Goal: Information Seeking & Learning: Learn about a topic

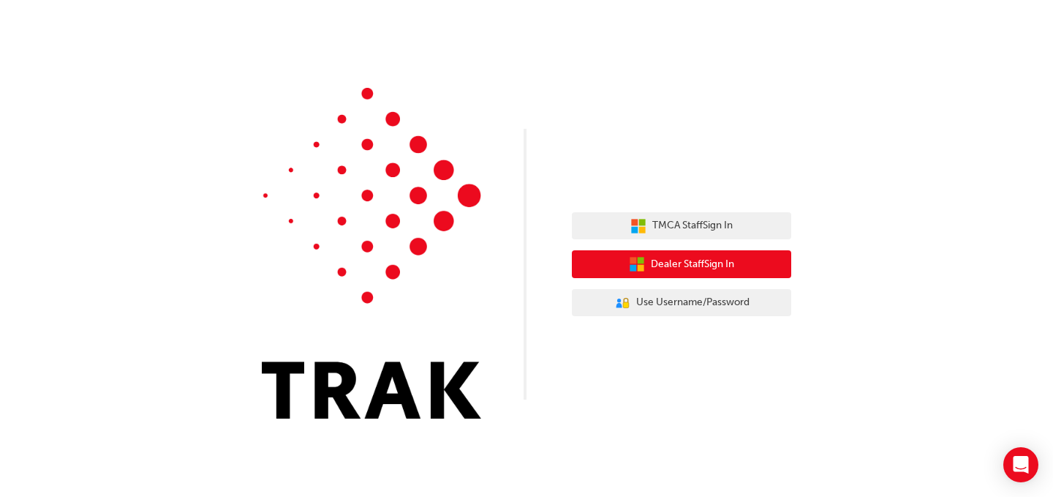
click at [701, 261] on span "Dealer Staff Sign In" at bounding box center [692, 264] width 83 height 17
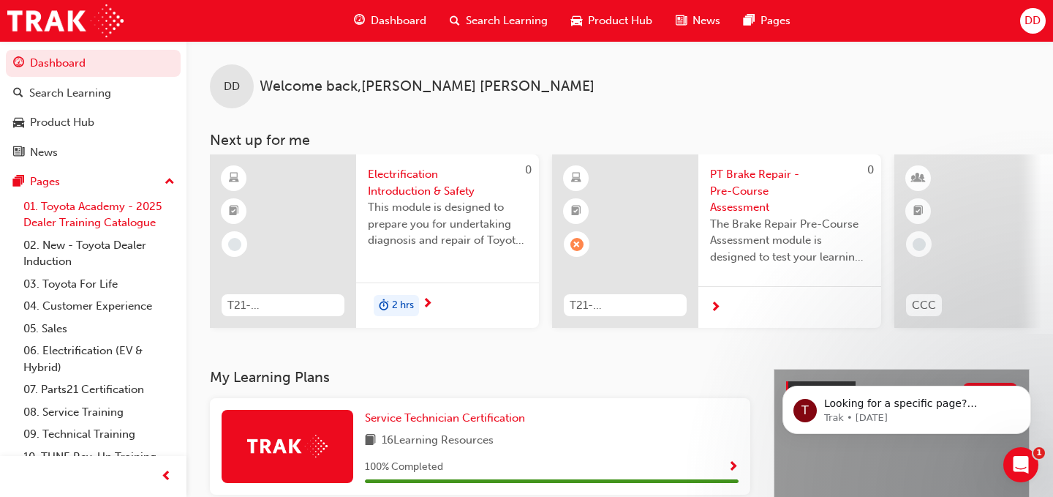
scroll to position [37, 0]
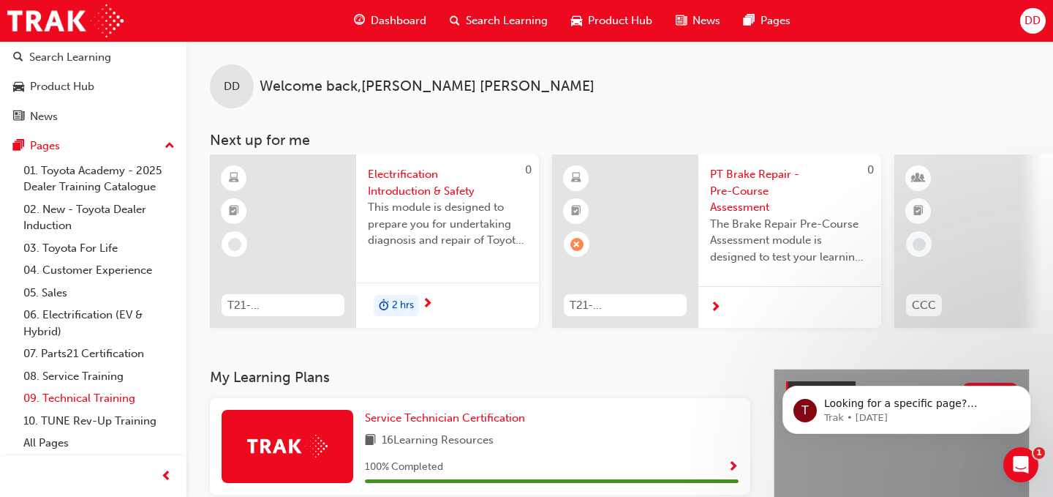
click at [108, 401] on link "09. Technical Training" at bounding box center [99, 398] width 163 height 23
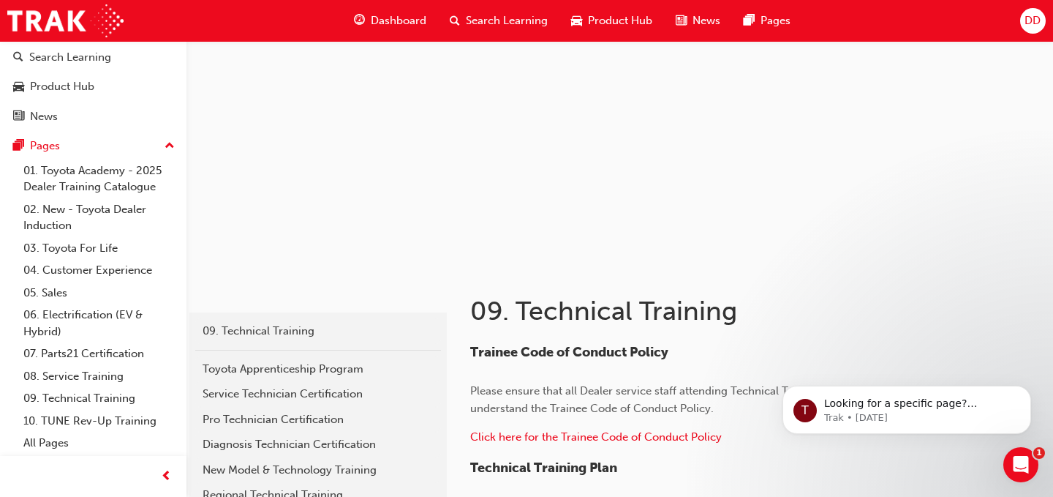
scroll to position [76, 0]
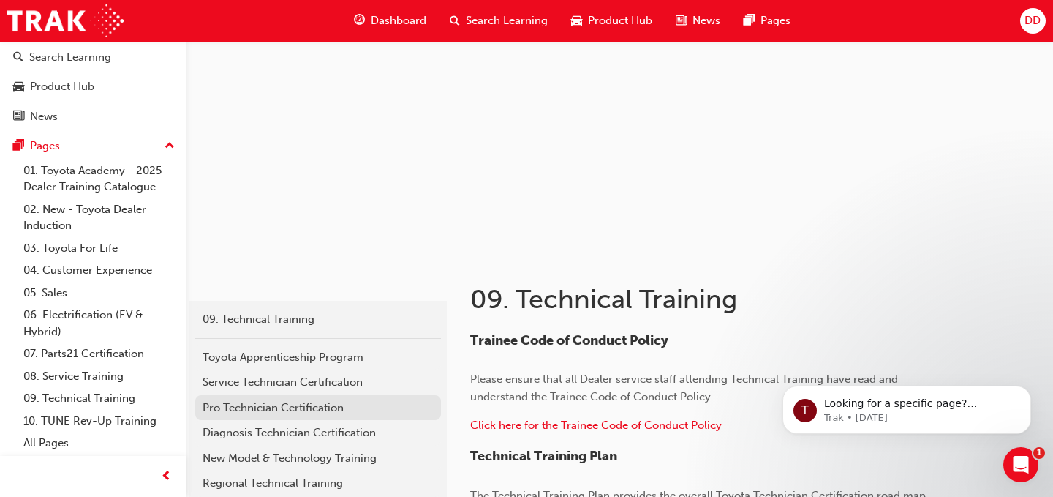
click at [315, 404] on div "Pro Technician Certification" at bounding box center [318, 407] width 231 height 17
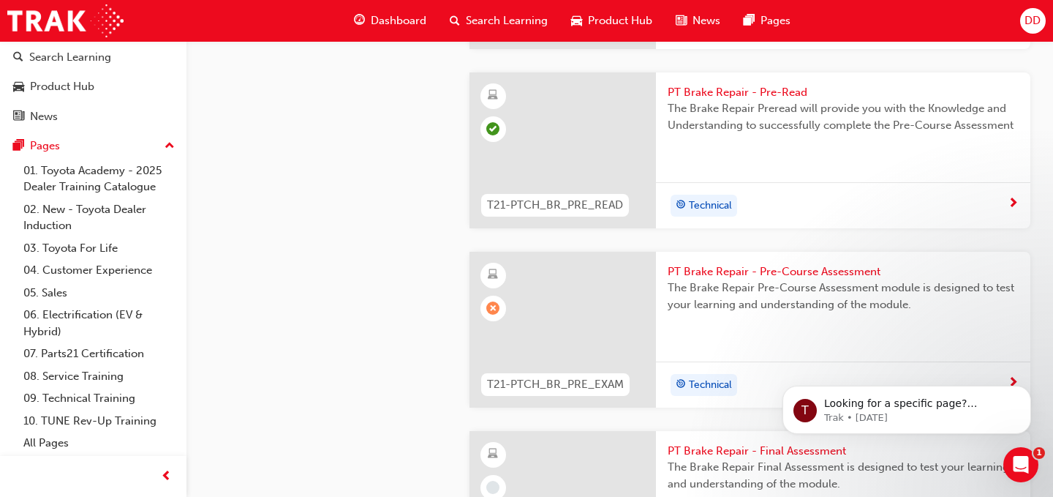
scroll to position [2940, 0]
click at [740, 261] on span "PT Brake Repair - Pre-Course Assessment" at bounding box center [843, 269] width 351 height 17
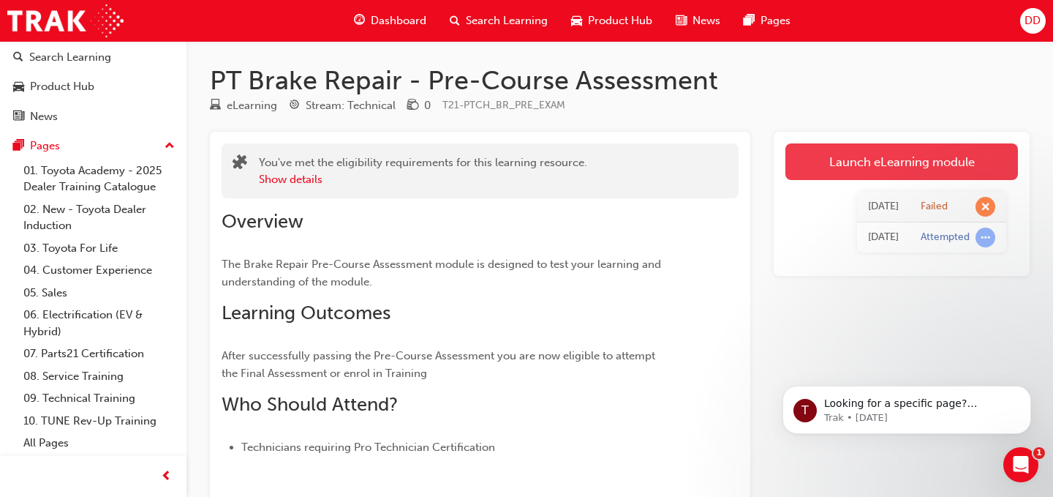
click at [878, 152] on link "Launch eLearning module" at bounding box center [902, 161] width 233 height 37
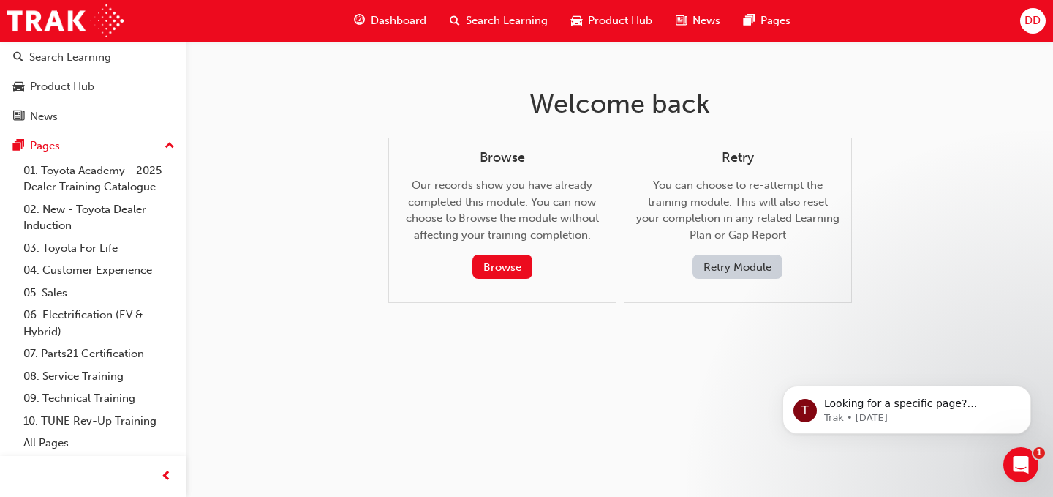
click at [731, 271] on button "Retry Module" at bounding box center [738, 267] width 90 height 24
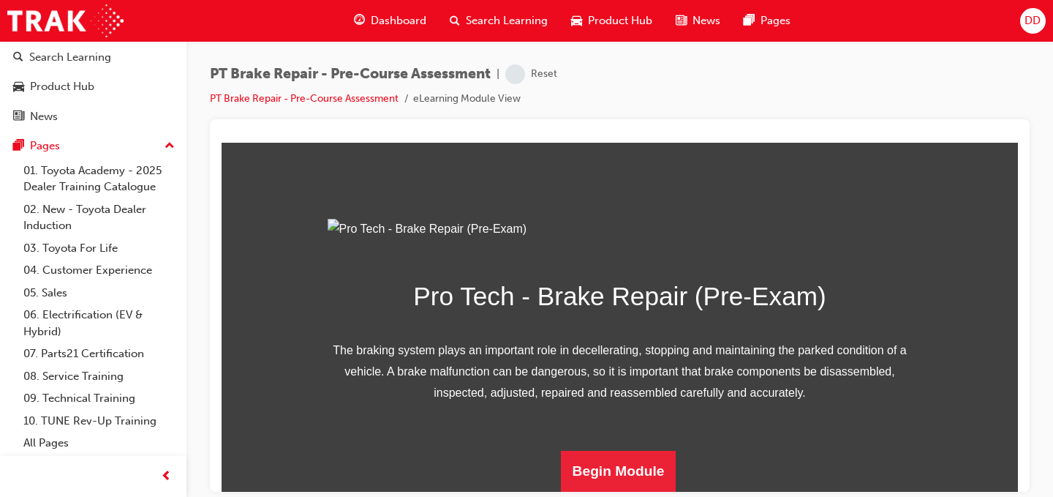
scroll to position [221, 0]
click at [612, 472] on button "Begin Module" at bounding box center [619, 470] width 116 height 41
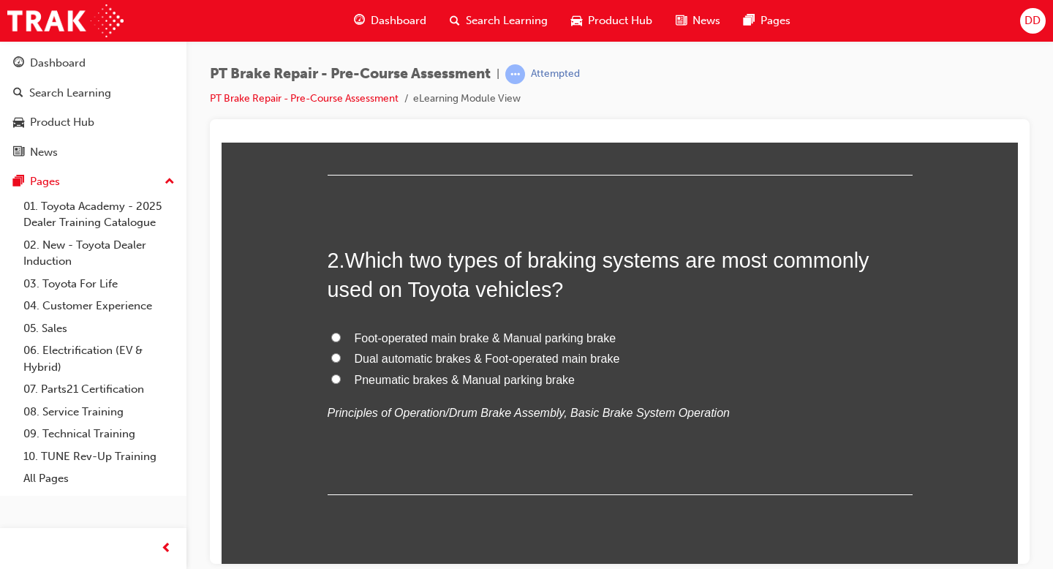
scroll to position [394, 0]
click at [337, 334] on input "Foot-operated main brake & Manual parking brake" at bounding box center [336, 336] width 10 height 10
radio input "true"
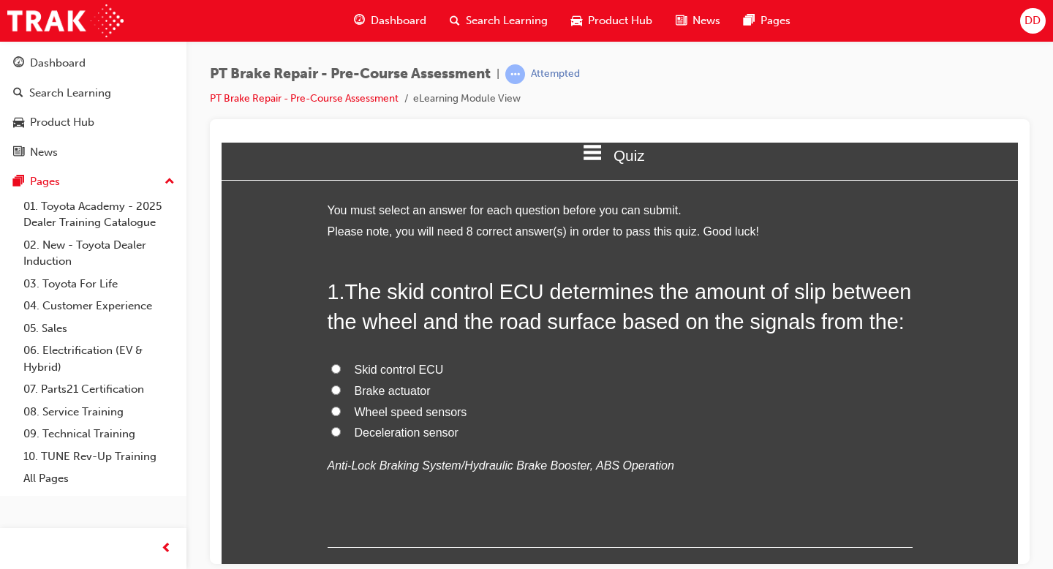
scroll to position [0, 0]
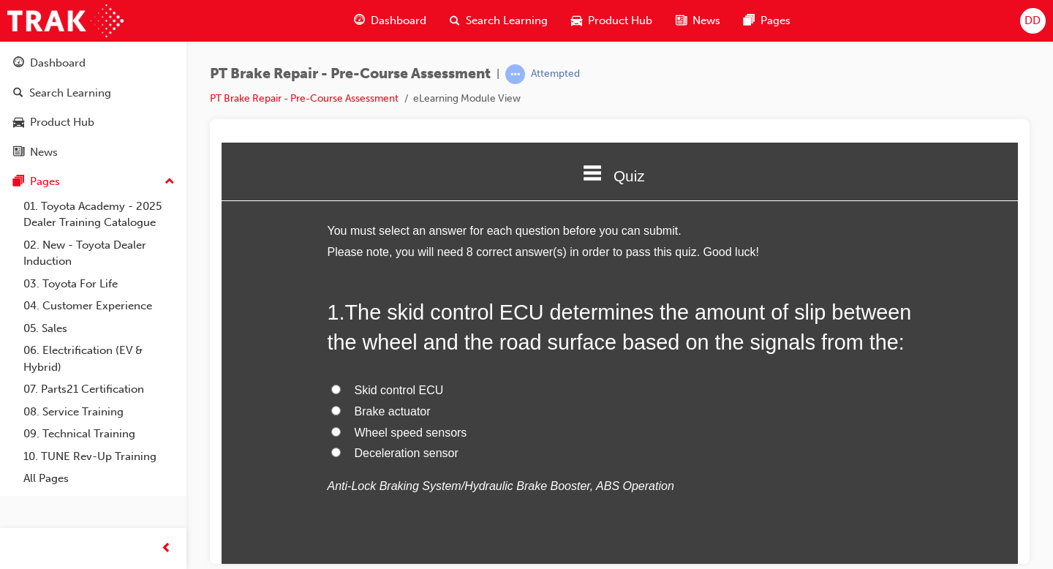
click at [342, 434] on label "Wheel speed sensors" at bounding box center [620, 432] width 585 height 21
click at [341, 434] on input "Wheel speed sensors" at bounding box center [336, 431] width 10 height 10
radio input "true"
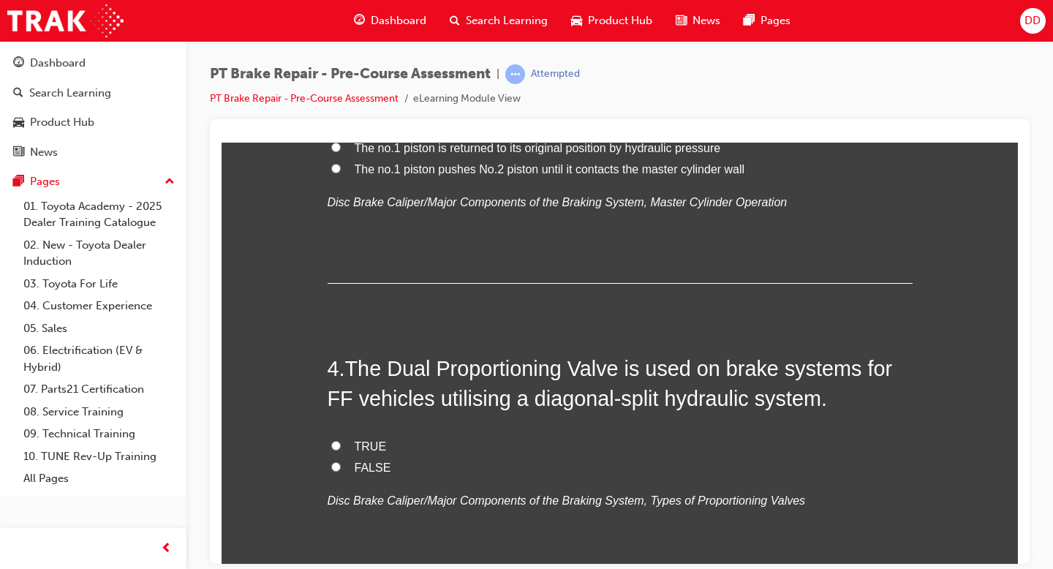
scroll to position [946, 0]
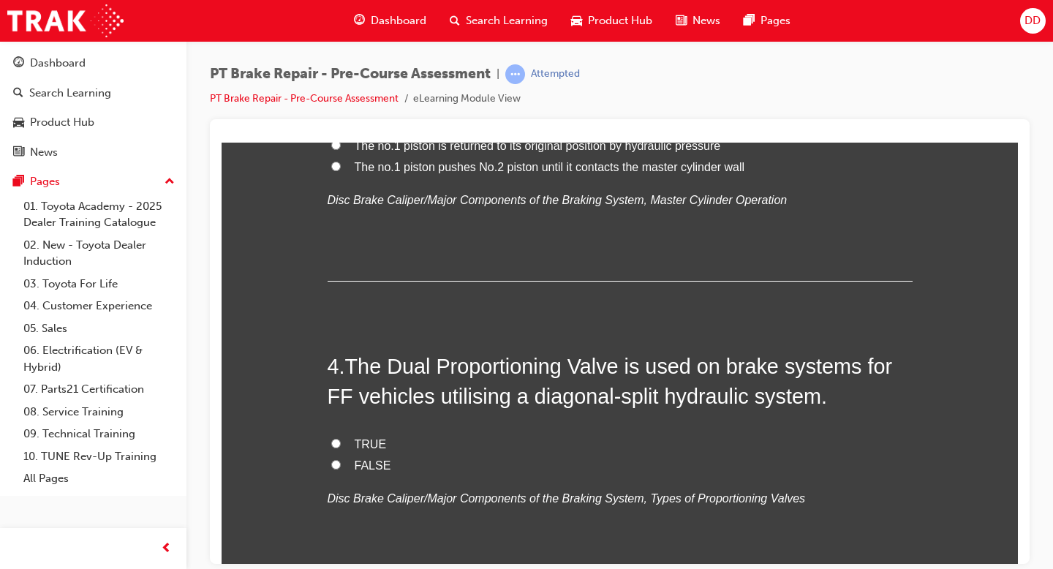
click at [337, 462] on input "FALSE" at bounding box center [336, 464] width 10 height 10
radio input "true"
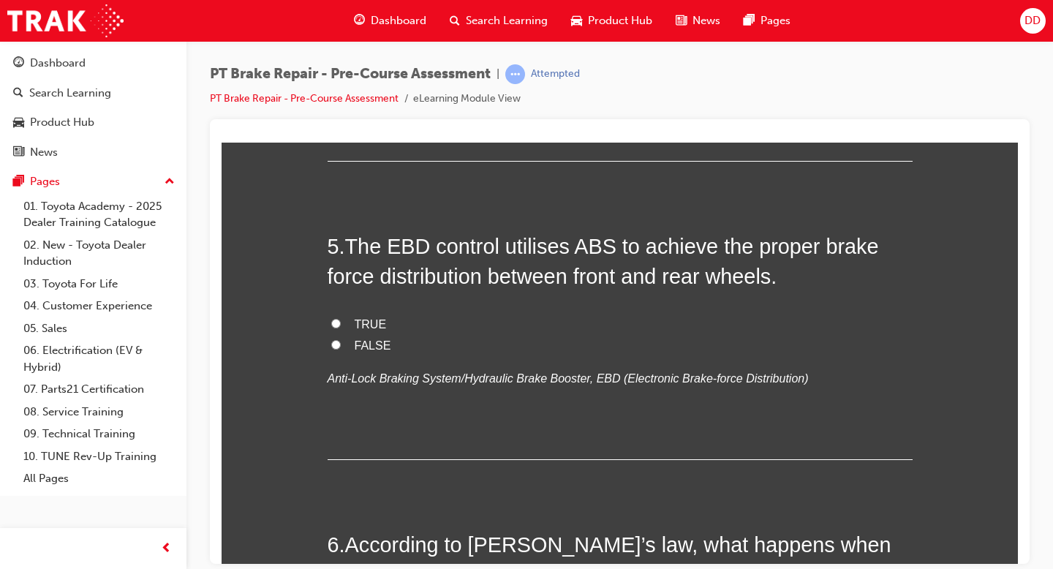
scroll to position [1368, 0]
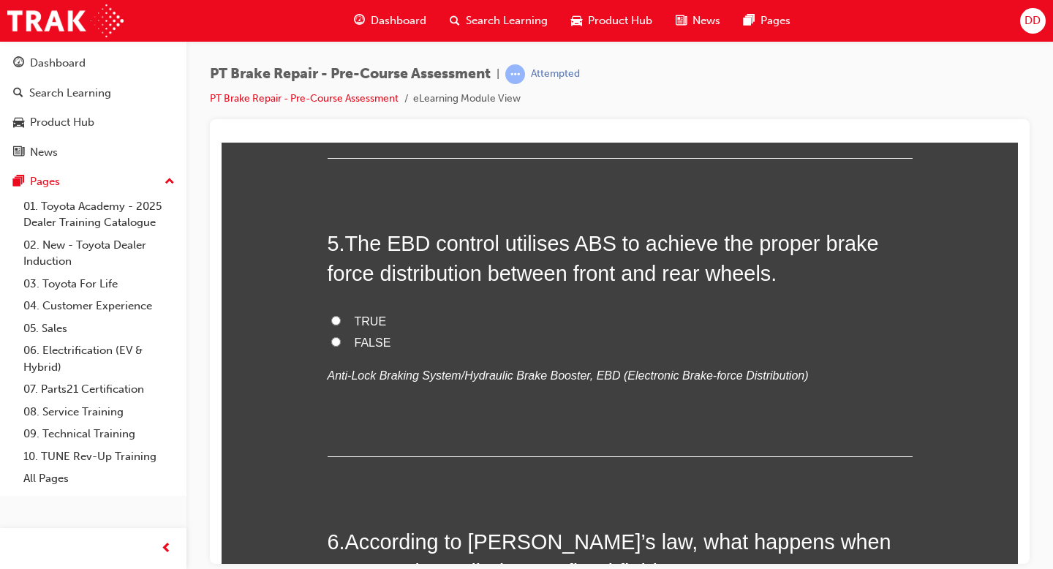
click at [341, 321] on label "TRUE" at bounding box center [620, 321] width 585 height 21
click at [341, 321] on input "TRUE" at bounding box center [336, 320] width 10 height 10
radio input "true"
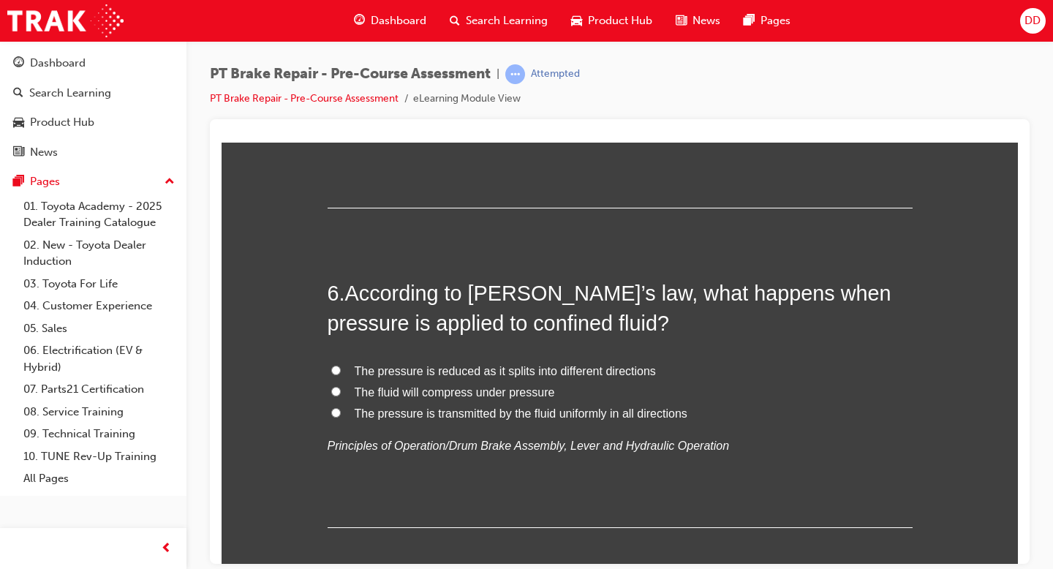
scroll to position [1620, 0]
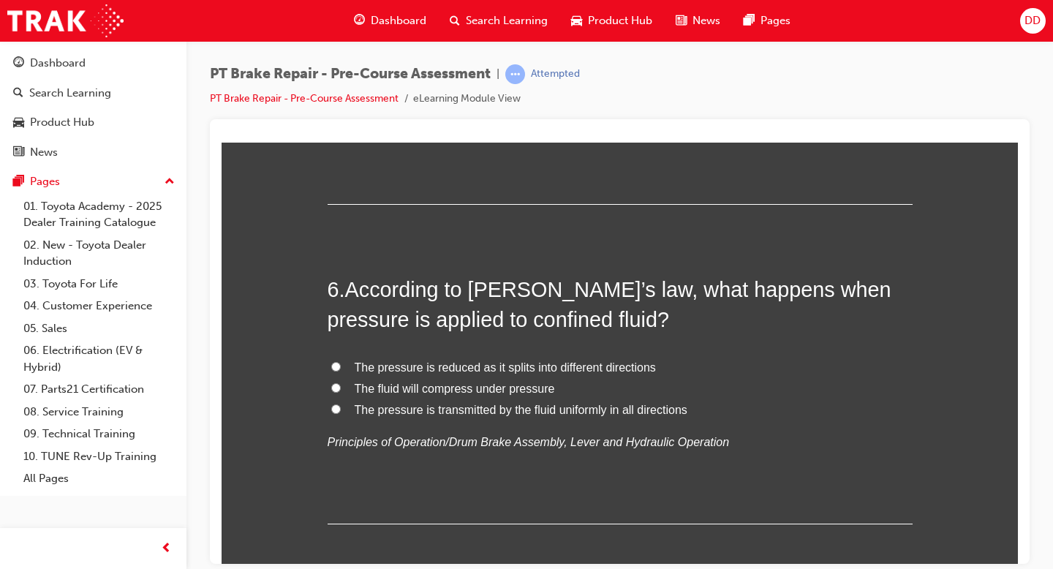
click at [339, 406] on input "The pressure is transmitted by the fluid uniformly in all directions" at bounding box center [336, 409] width 10 height 10
radio input "true"
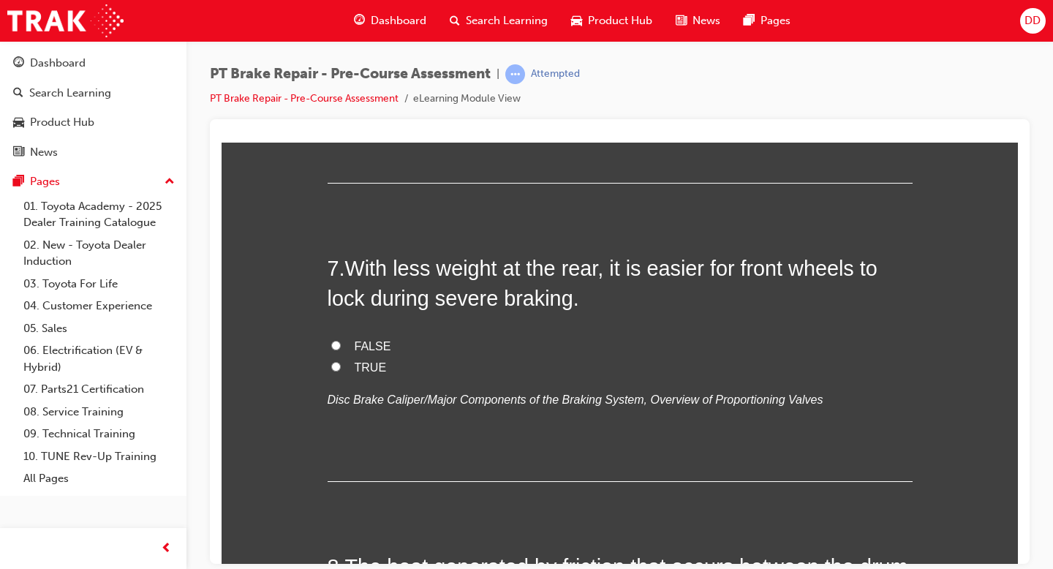
scroll to position [1964, 0]
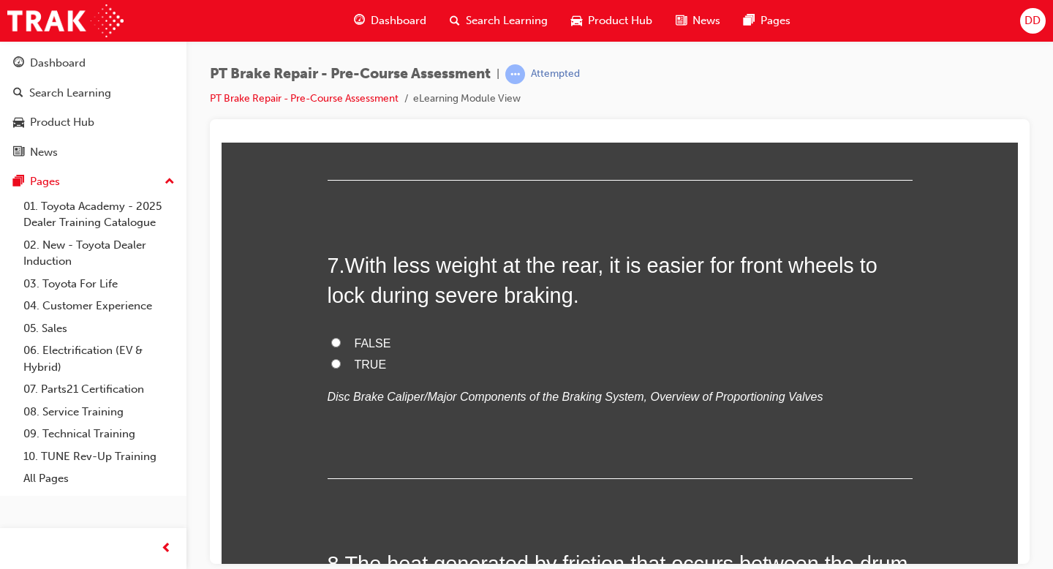
click at [337, 342] on input "FALSE" at bounding box center [336, 342] width 10 height 10
radio input "true"
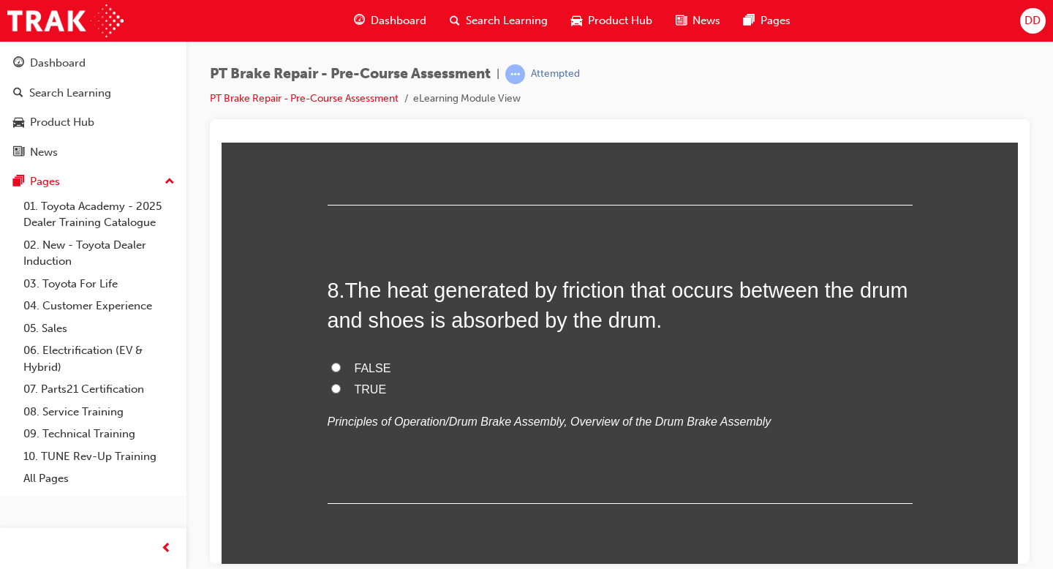
scroll to position [2240, 0]
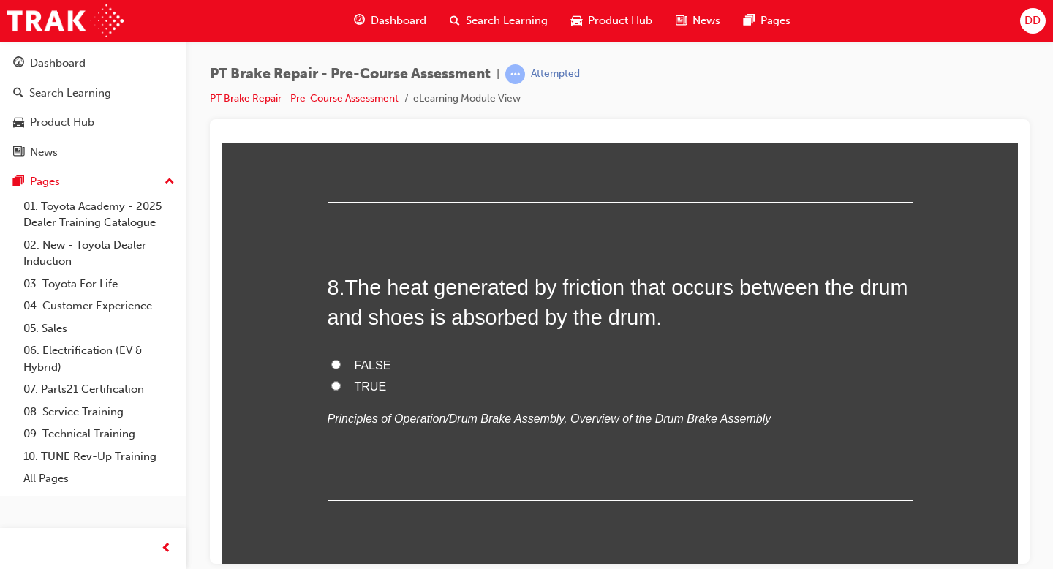
click at [332, 385] on input "TRUE" at bounding box center [336, 385] width 10 height 10
radio input "true"
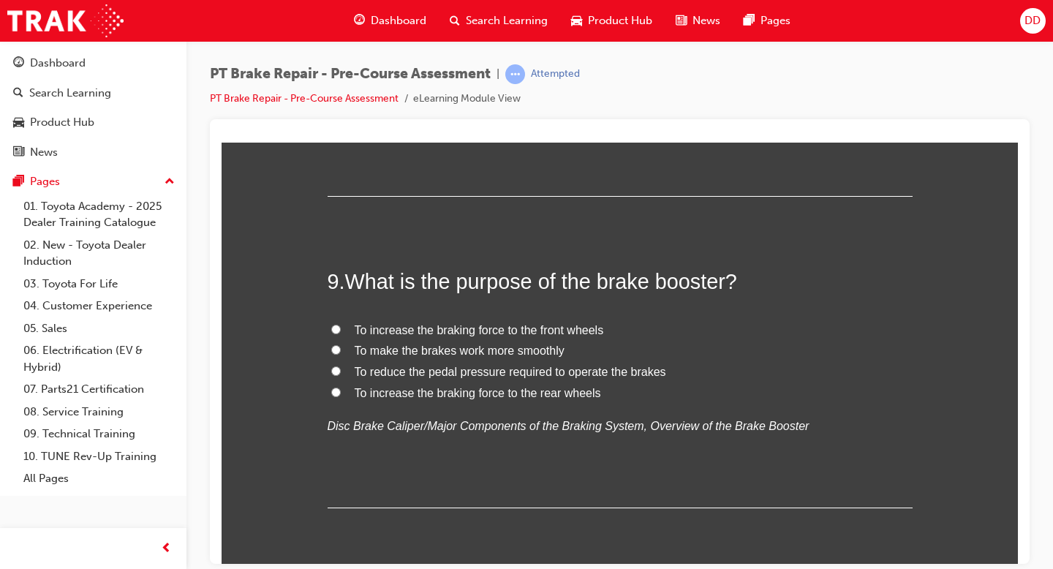
scroll to position [2554, 0]
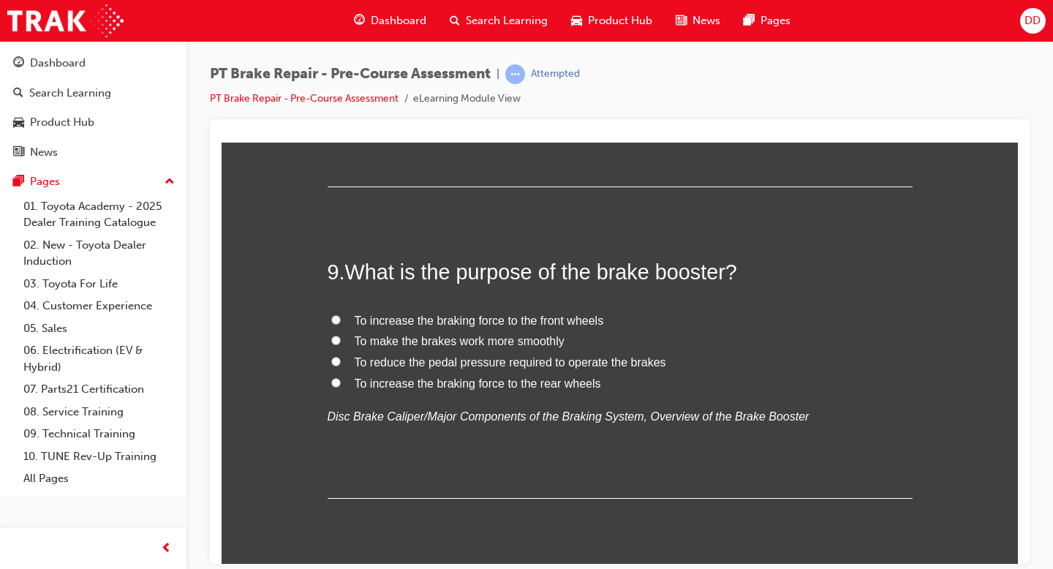
click at [336, 358] on input "To reduce the pedal pressure required to operate the brakes" at bounding box center [336, 361] width 10 height 10
radio input "true"
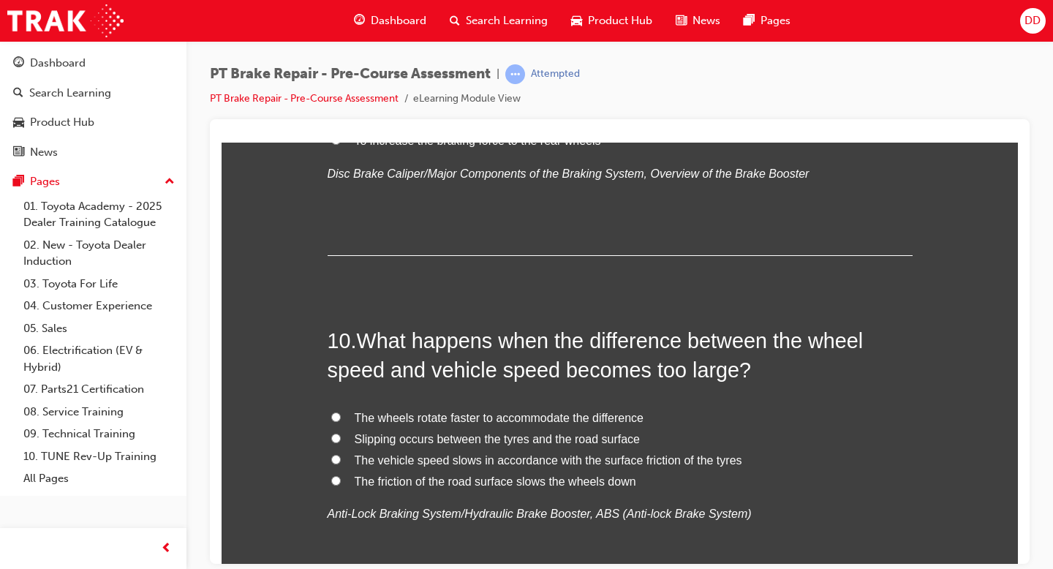
scroll to position [2801, 0]
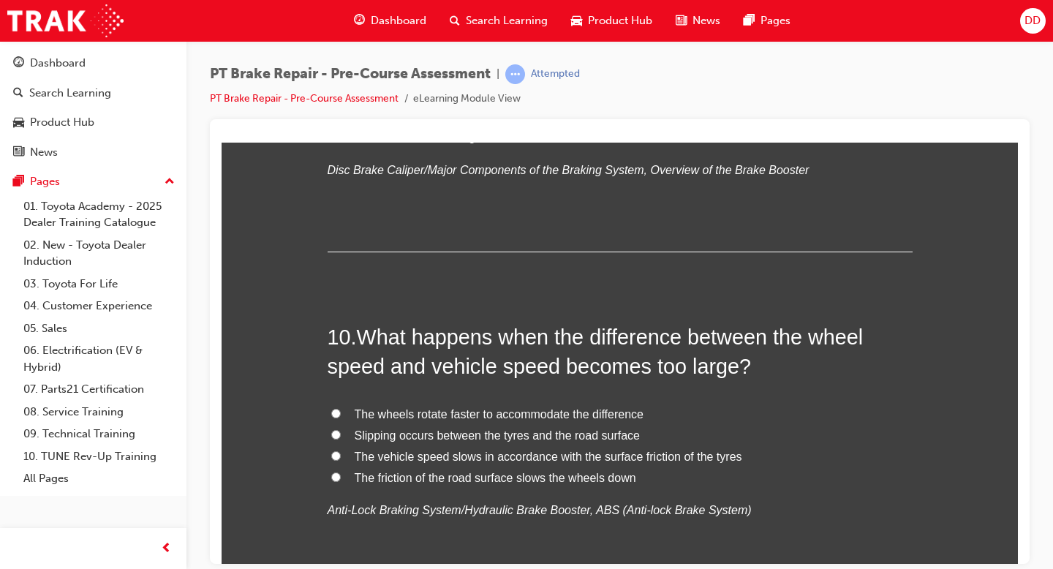
click at [337, 433] on input "Slipping occurs between the tyres and the road surface" at bounding box center [336, 434] width 10 height 10
radio input "true"
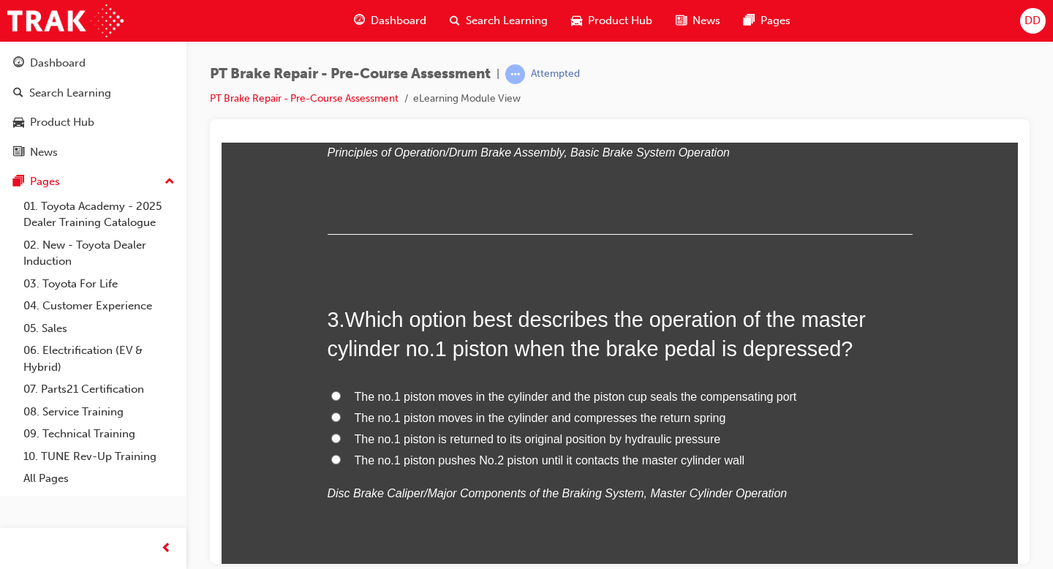
scroll to position [655, 0]
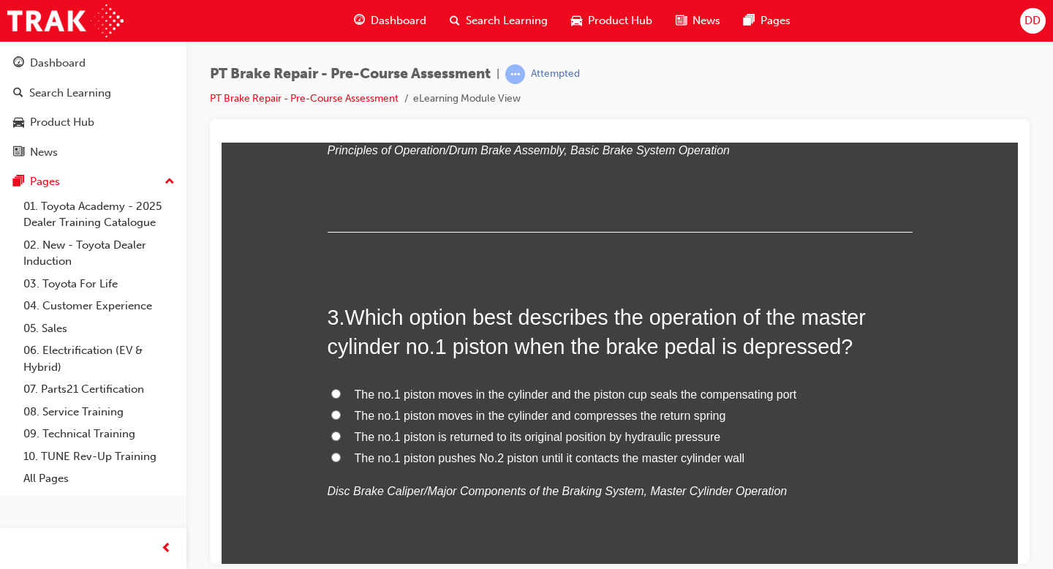
click at [340, 439] on label "The no.1 piston is returned to its original position by hydraulic pressure" at bounding box center [620, 436] width 585 height 21
click at [340, 439] on input "The no.1 piston is returned to its original position by hydraulic pressure" at bounding box center [336, 436] width 10 height 10
radio input "true"
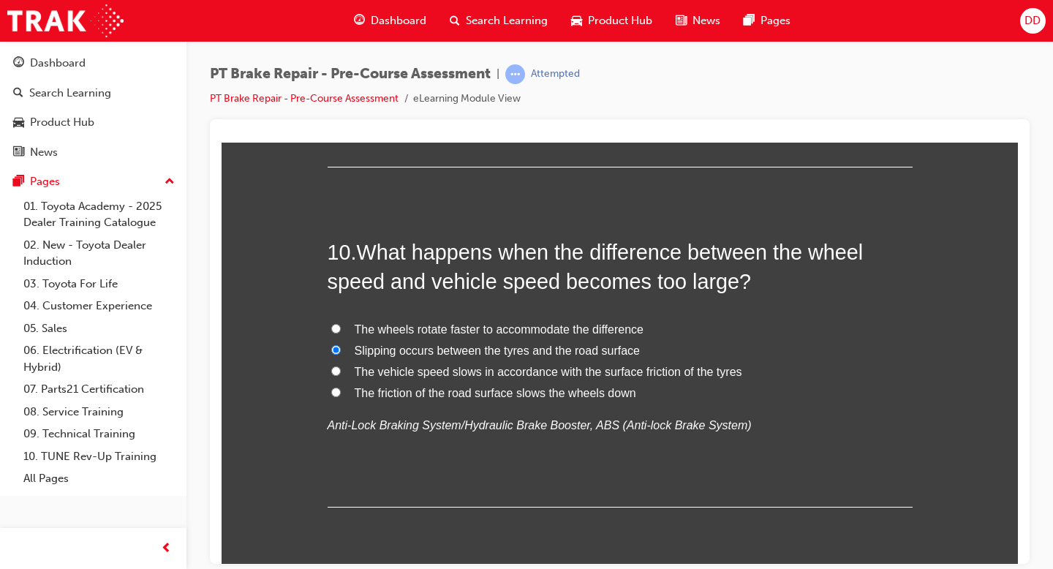
scroll to position [2939, 0]
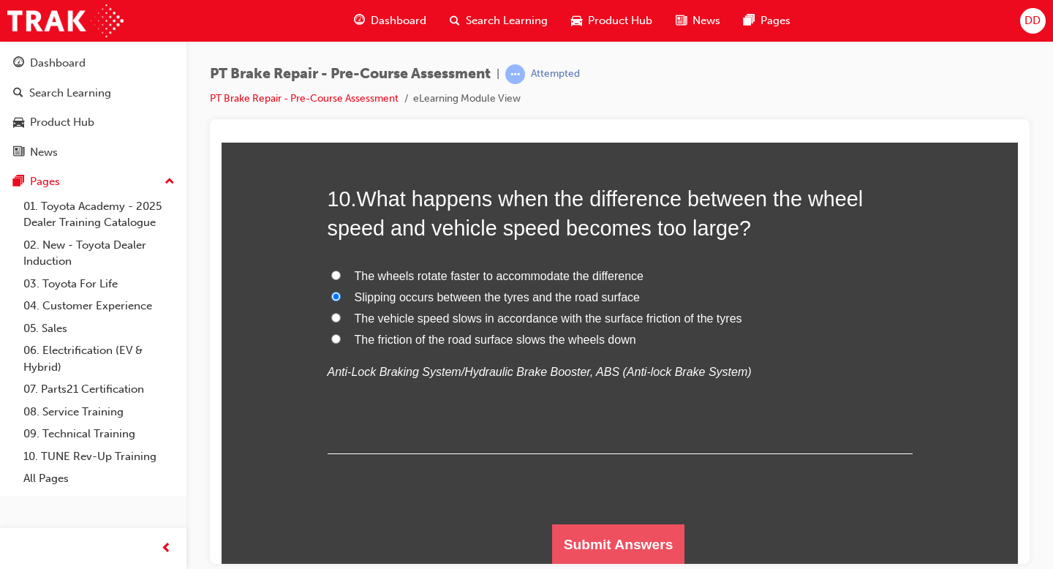
click at [574, 496] on button "Submit Answers" at bounding box center [618, 544] width 133 height 41
